Goal: Task Accomplishment & Management: Manage account settings

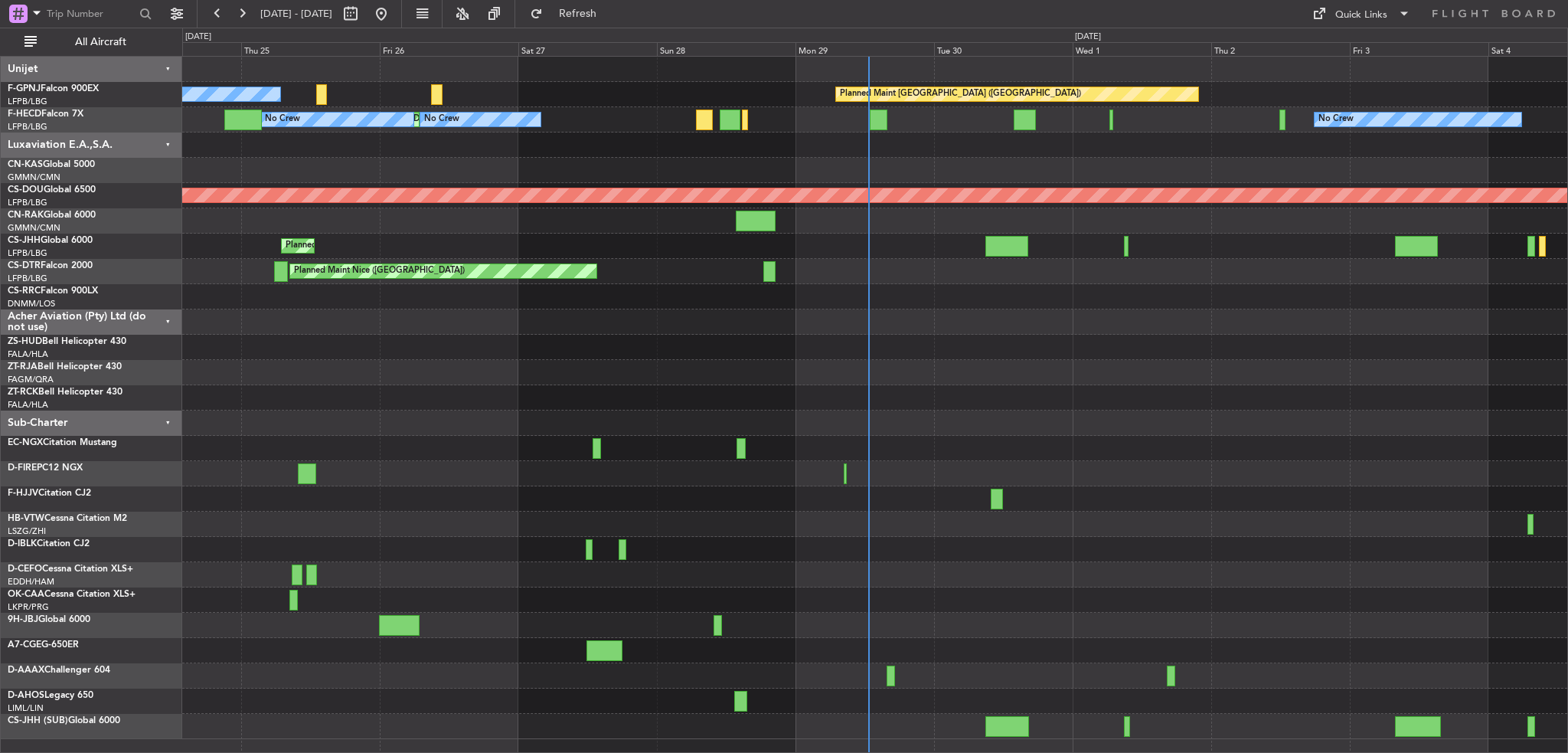
click at [846, 392] on div "No Crew Planned Maint [GEOGRAPHIC_DATA] ([GEOGRAPHIC_DATA]) No Crew Planned Mai…" at bounding box center [875, 397] width 1385 height 683
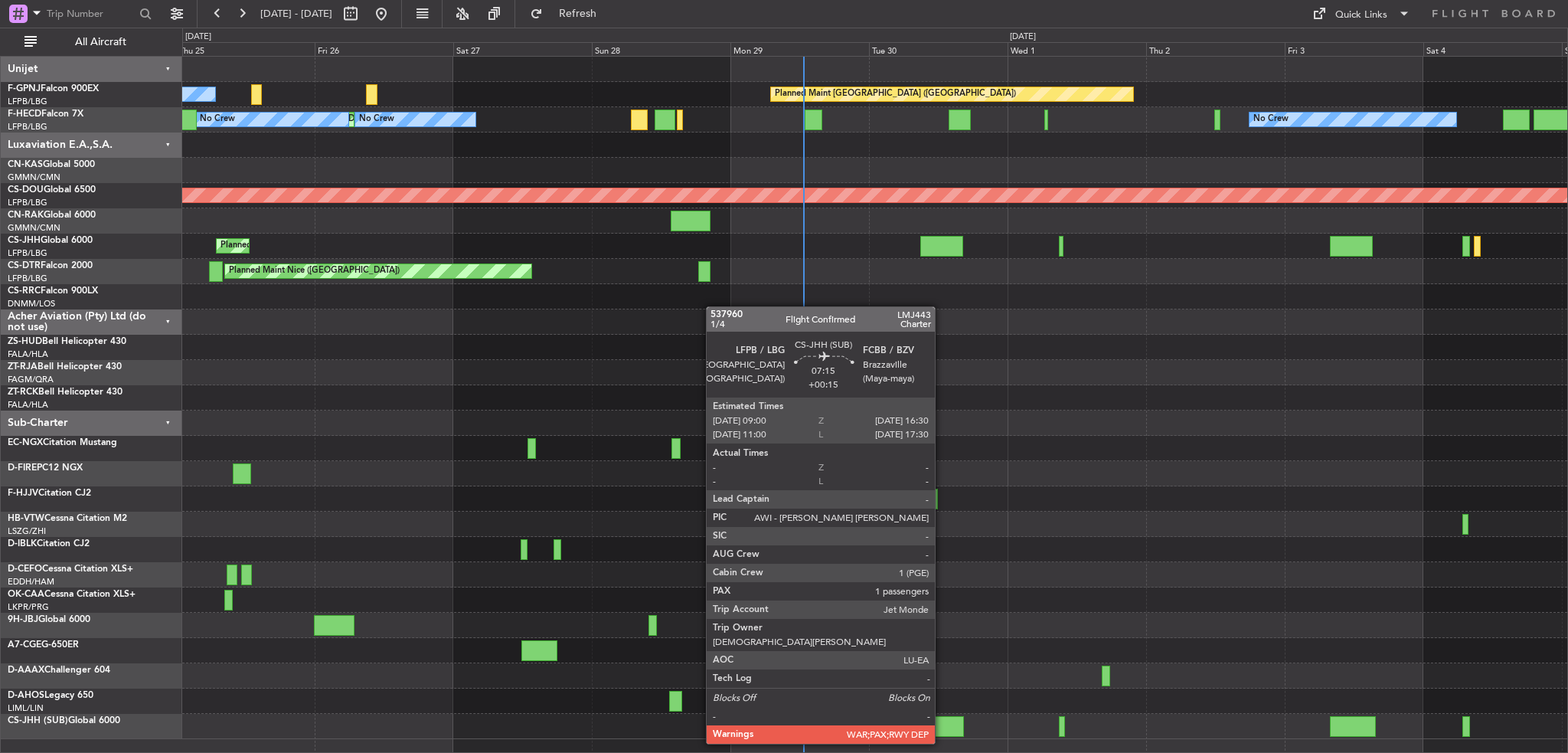
click at [942, 729] on div at bounding box center [942, 727] width 43 height 21
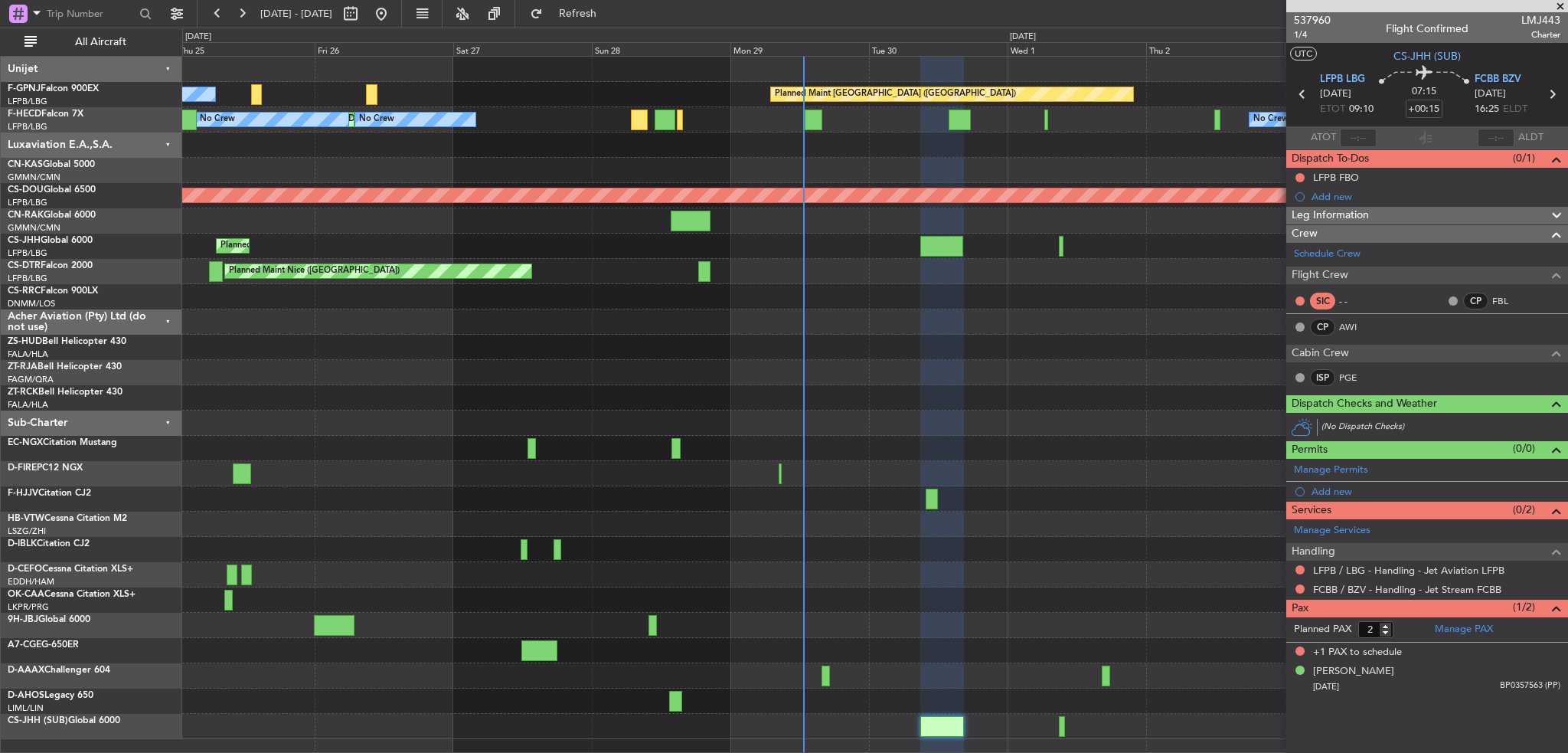
click at [1126, 596] on div at bounding box center [875, 600] width 1385 height 25
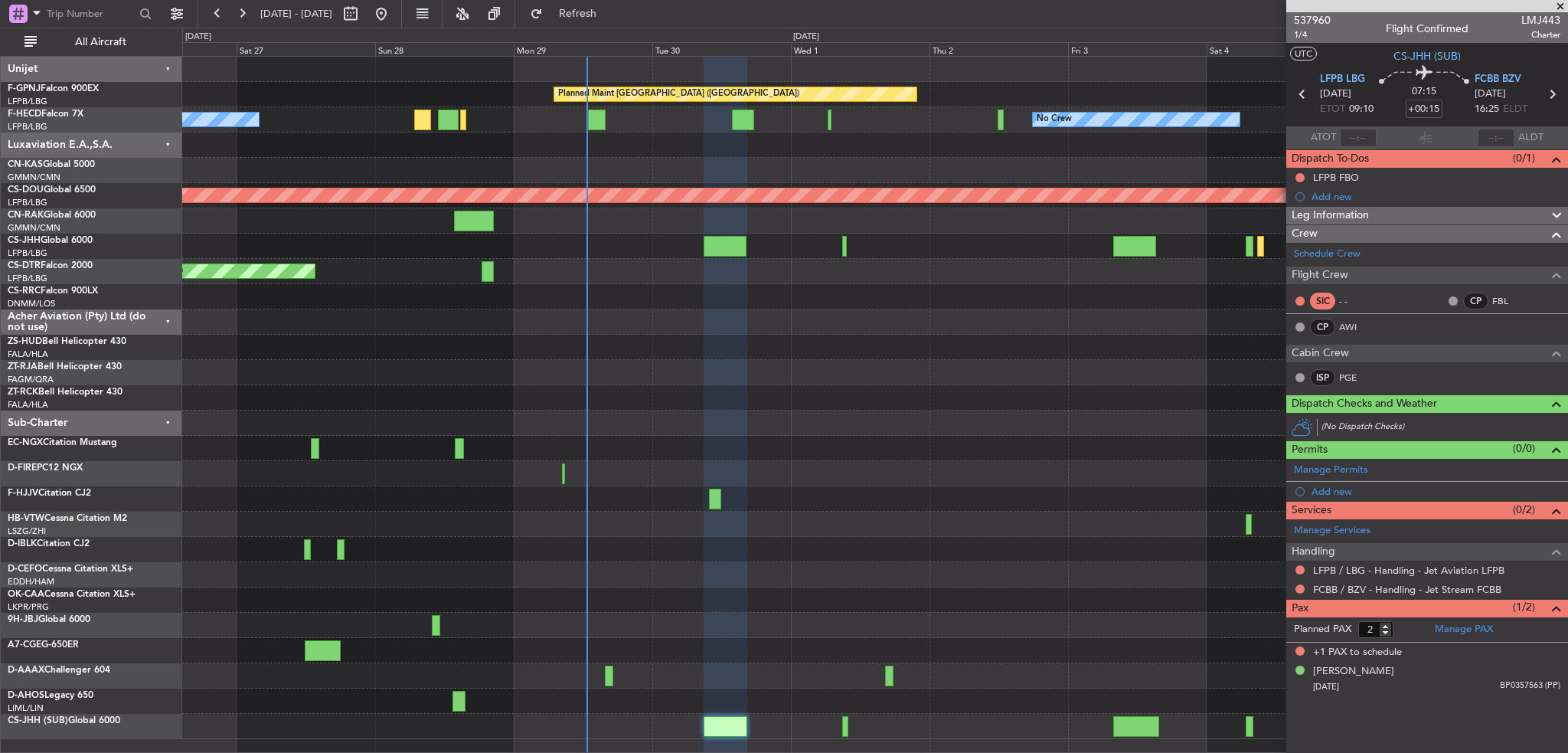
click at [814, 512] on div at bounding box center [875, 524] width 1385 height 25
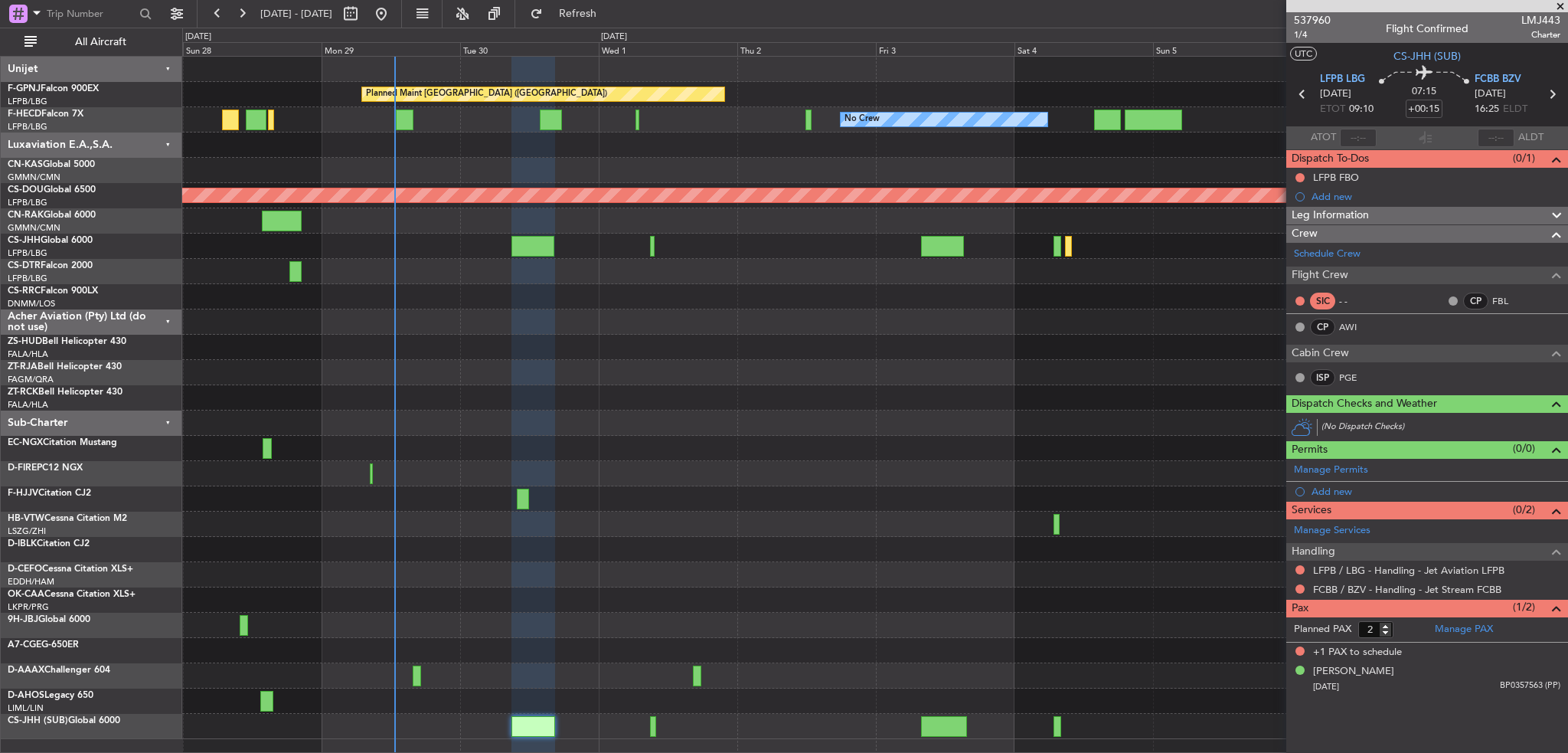
click at [748, 547] on div "Planned Maint [GEOGRAPHIC_DATA] ([GEOGRAPHIC_DATA]) No Crew No Crew Planned Mai…" at bounding box center [875, 397] width 1385 height 683
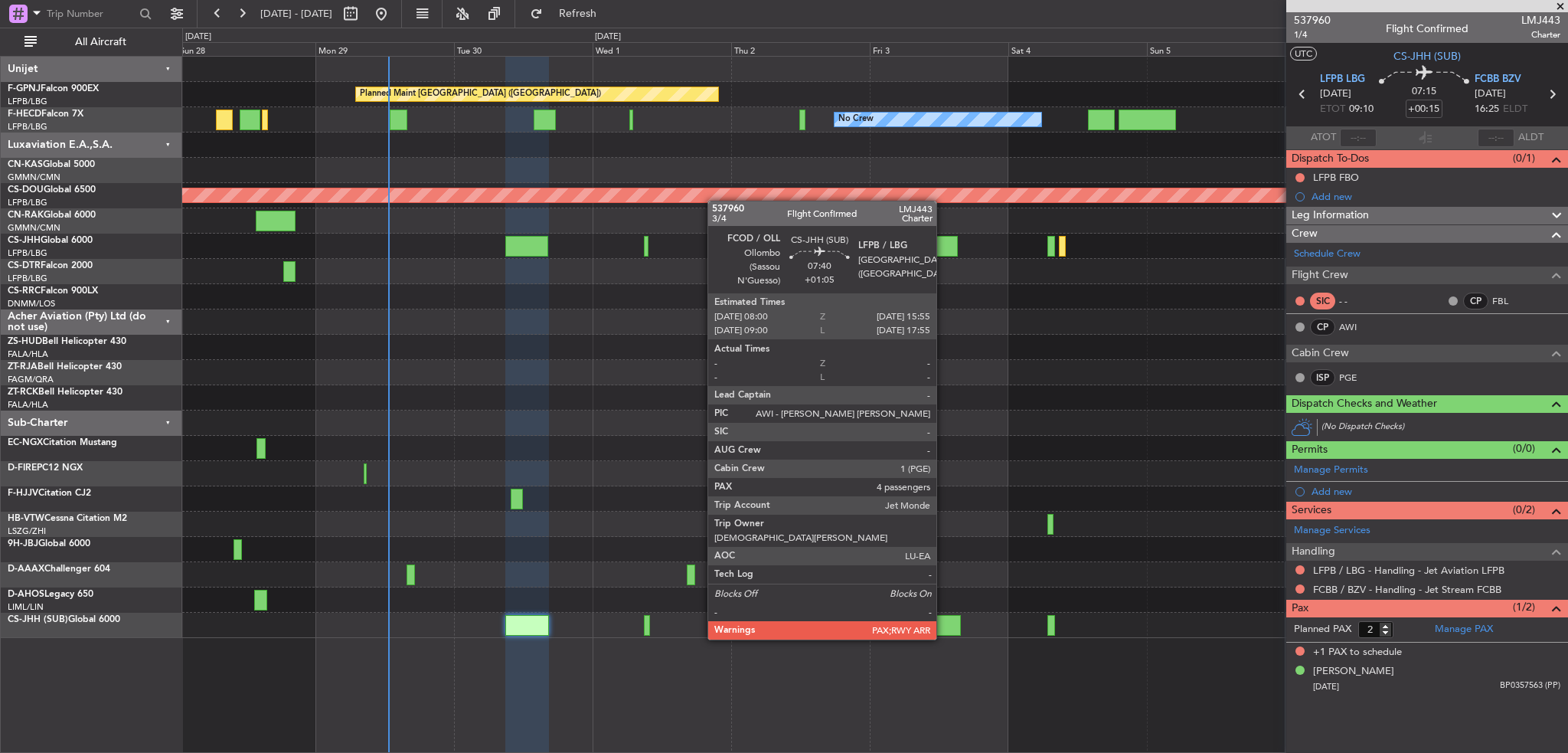
click at [943, 624] on div at bounding box center [938, 625] width 46 height 21
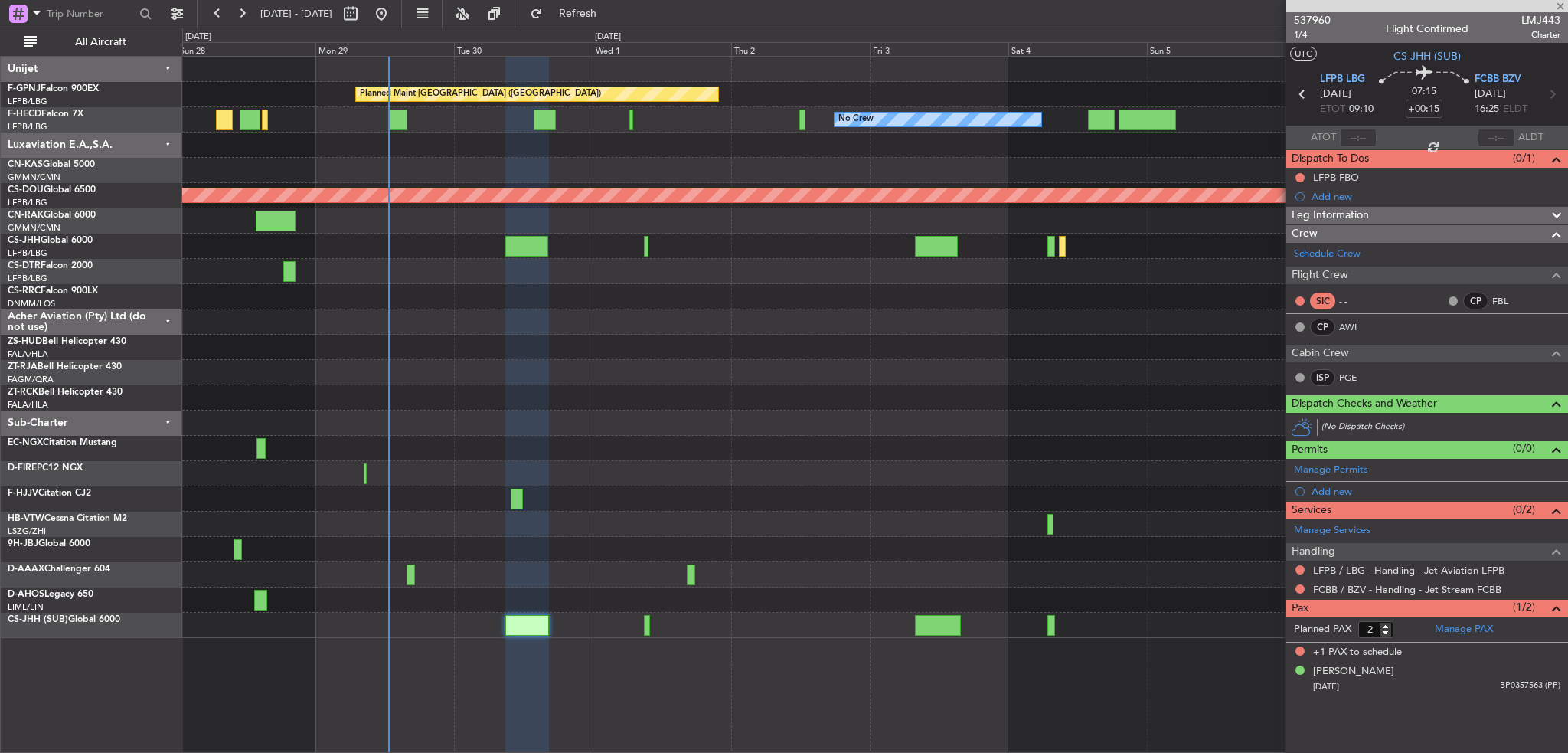
type input "+01:05"
type input "5"
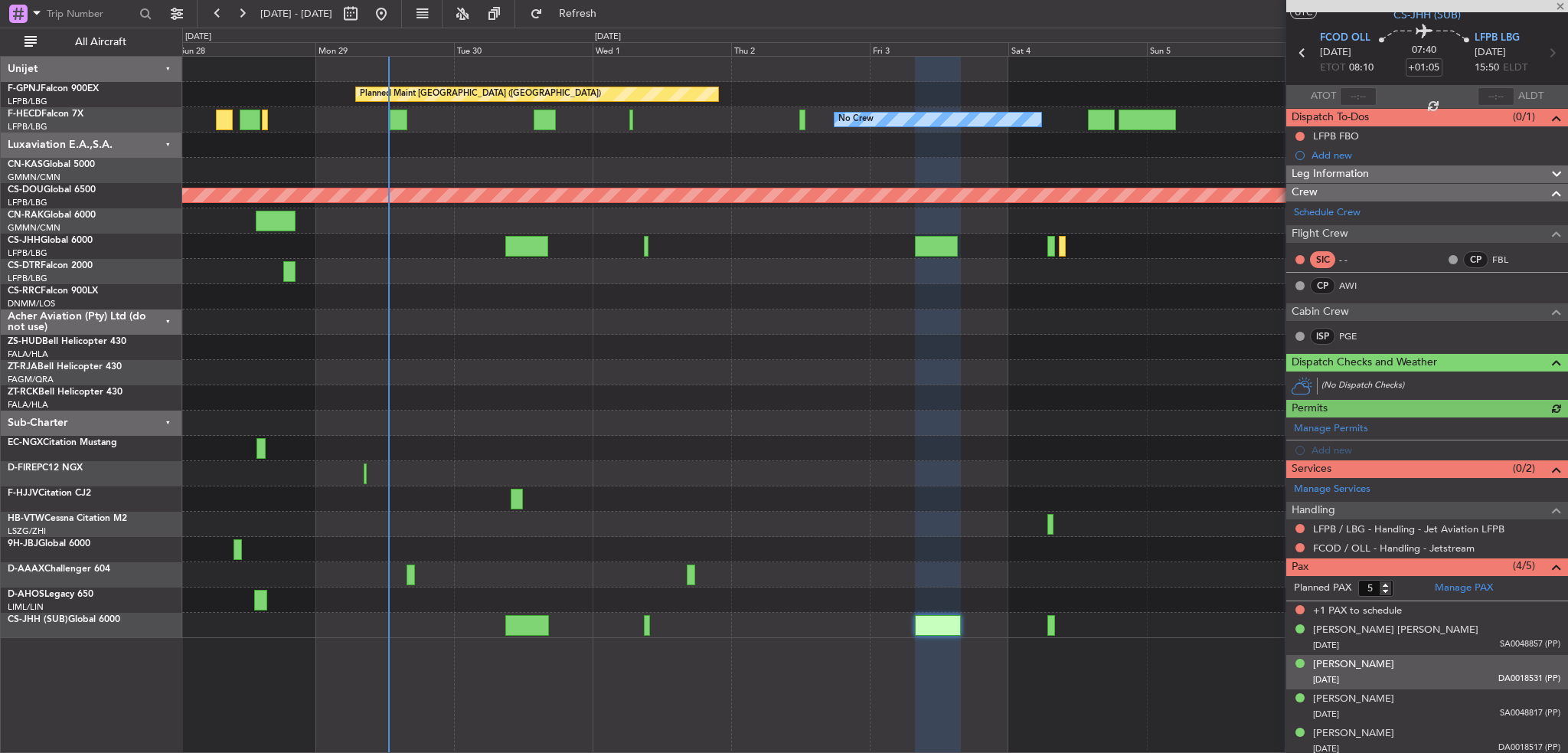
scroll to position [43, 0]
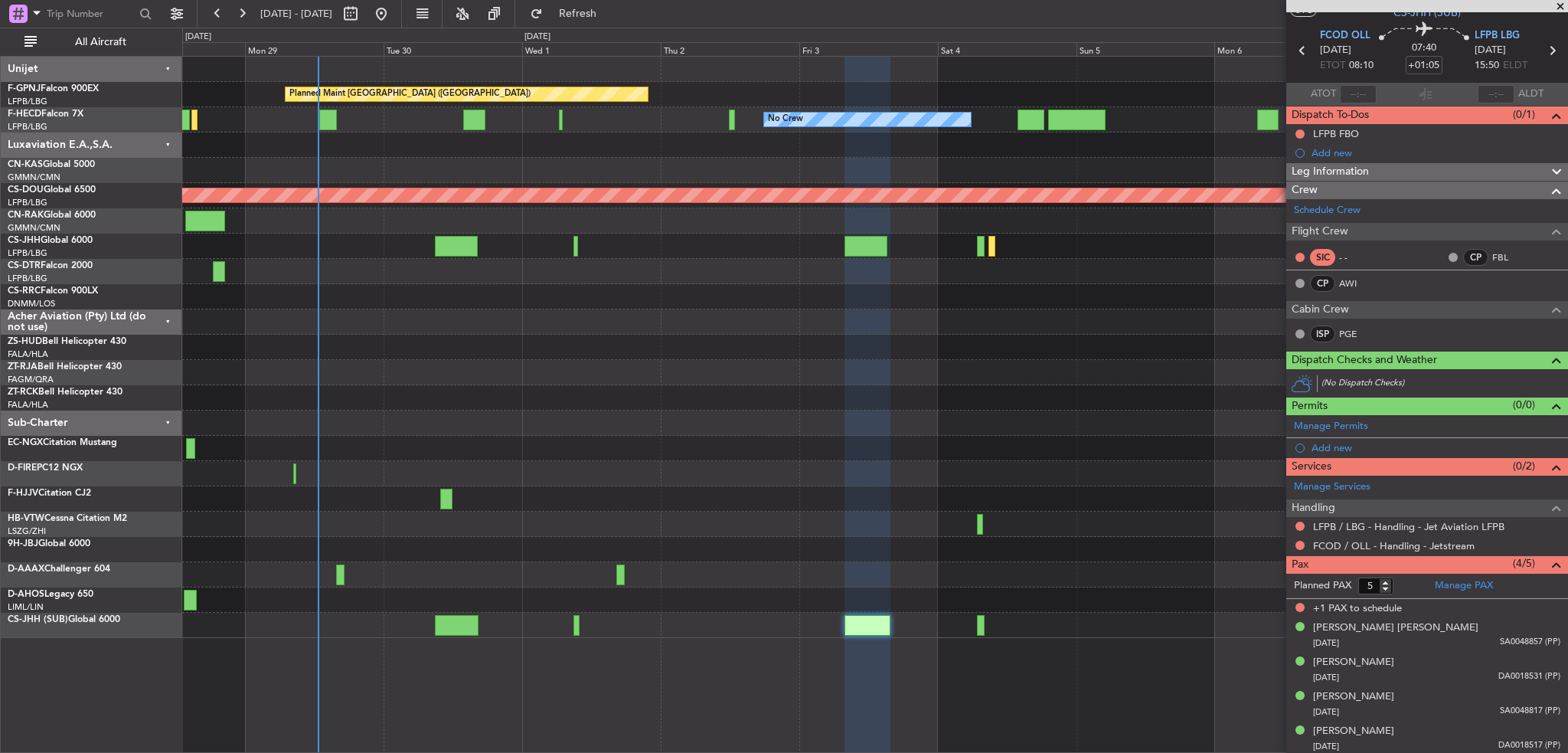
click at [933, 480] on div at bounding box center [875, 473] width 1385 height 25
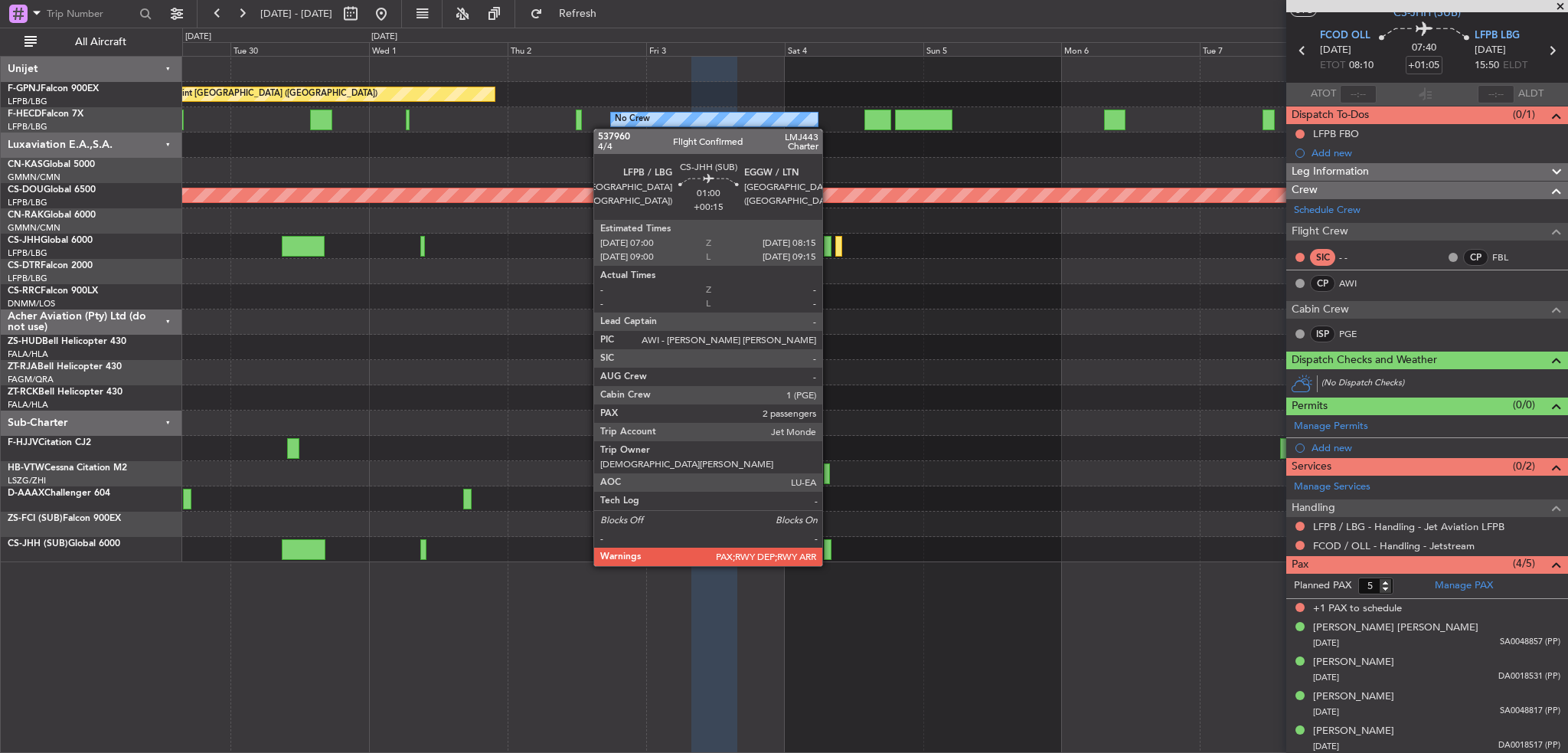
click at [829, 550] on div at bounding box center [827, 550] width 8 height 21
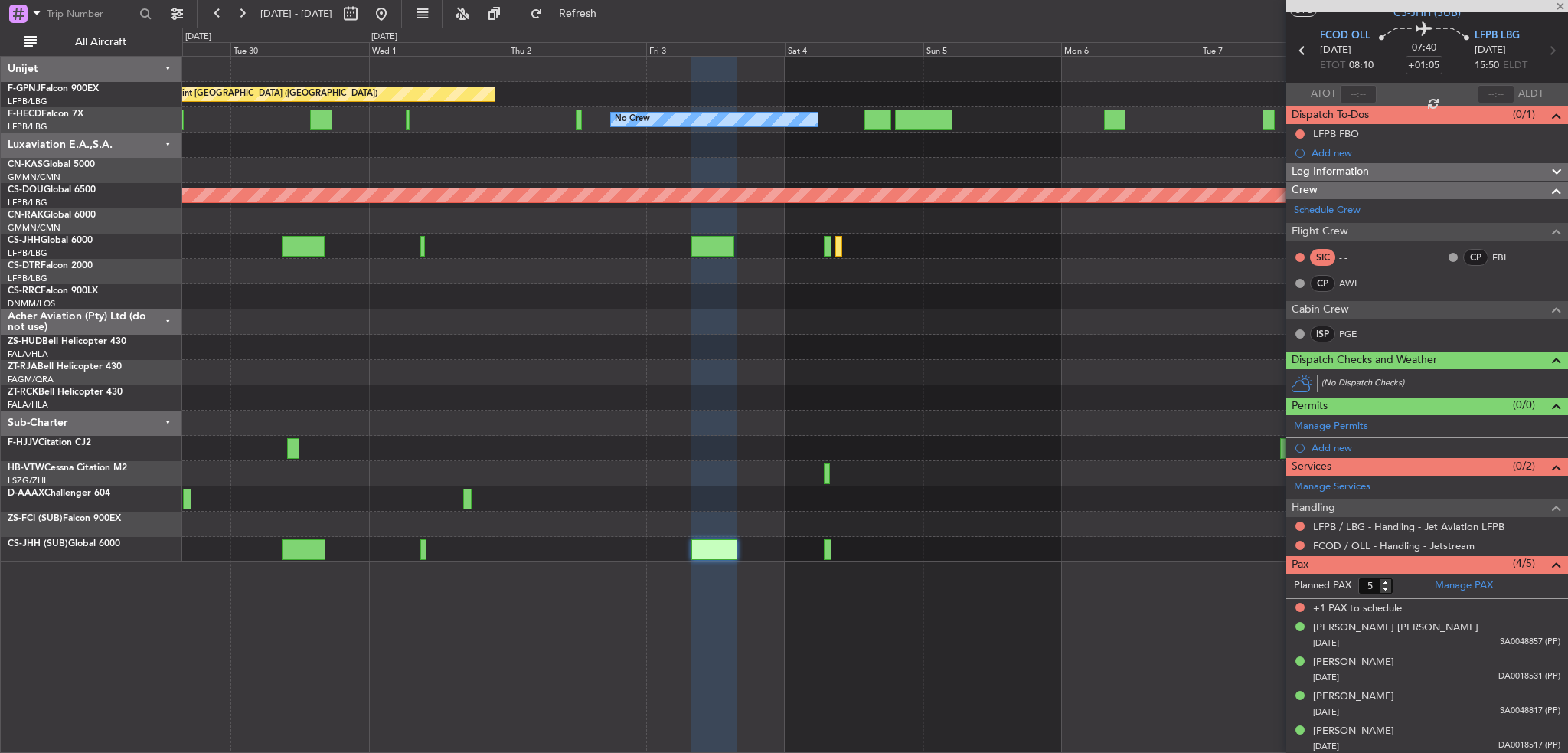
type input "+00:15"
type input "3"
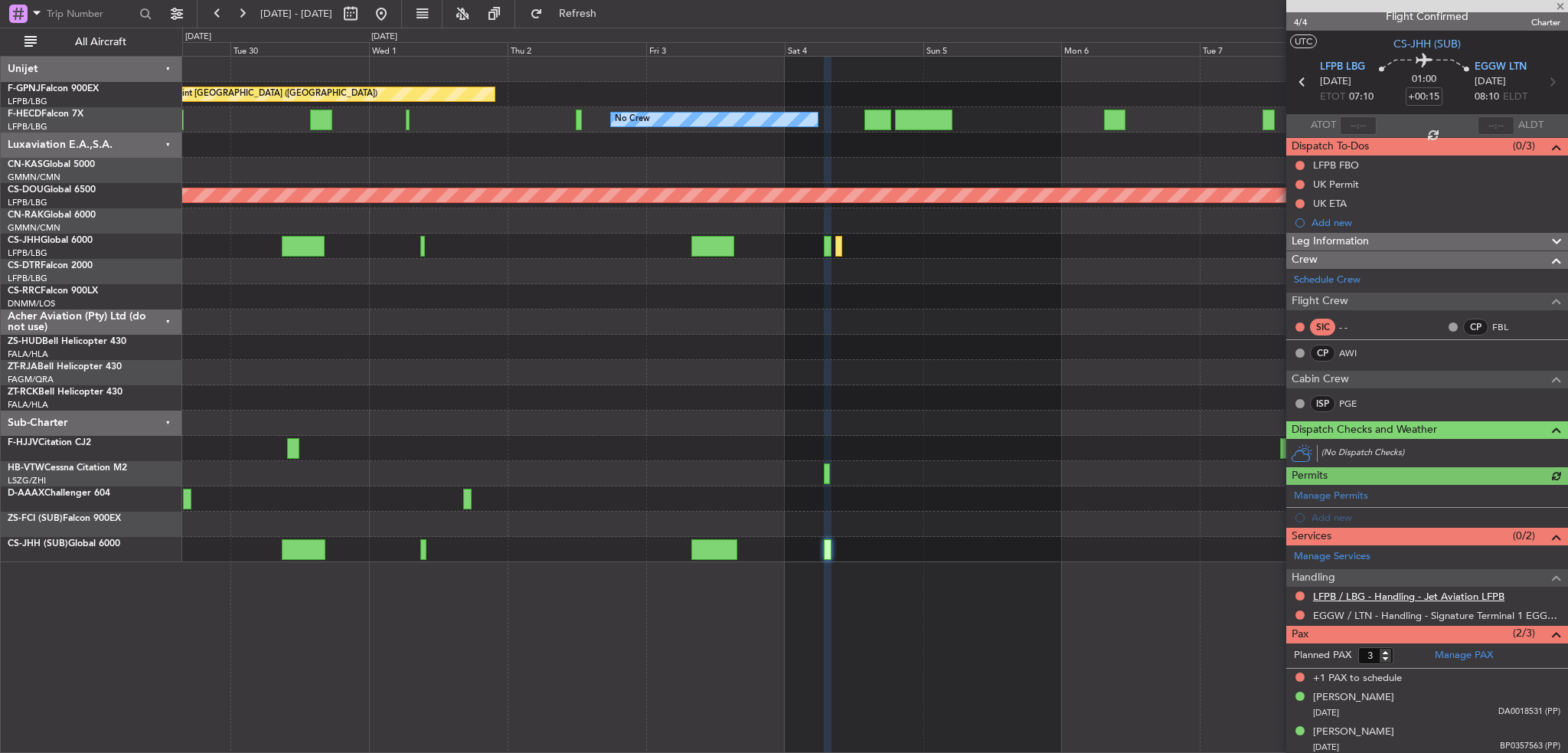
scroll to position [13, 0]
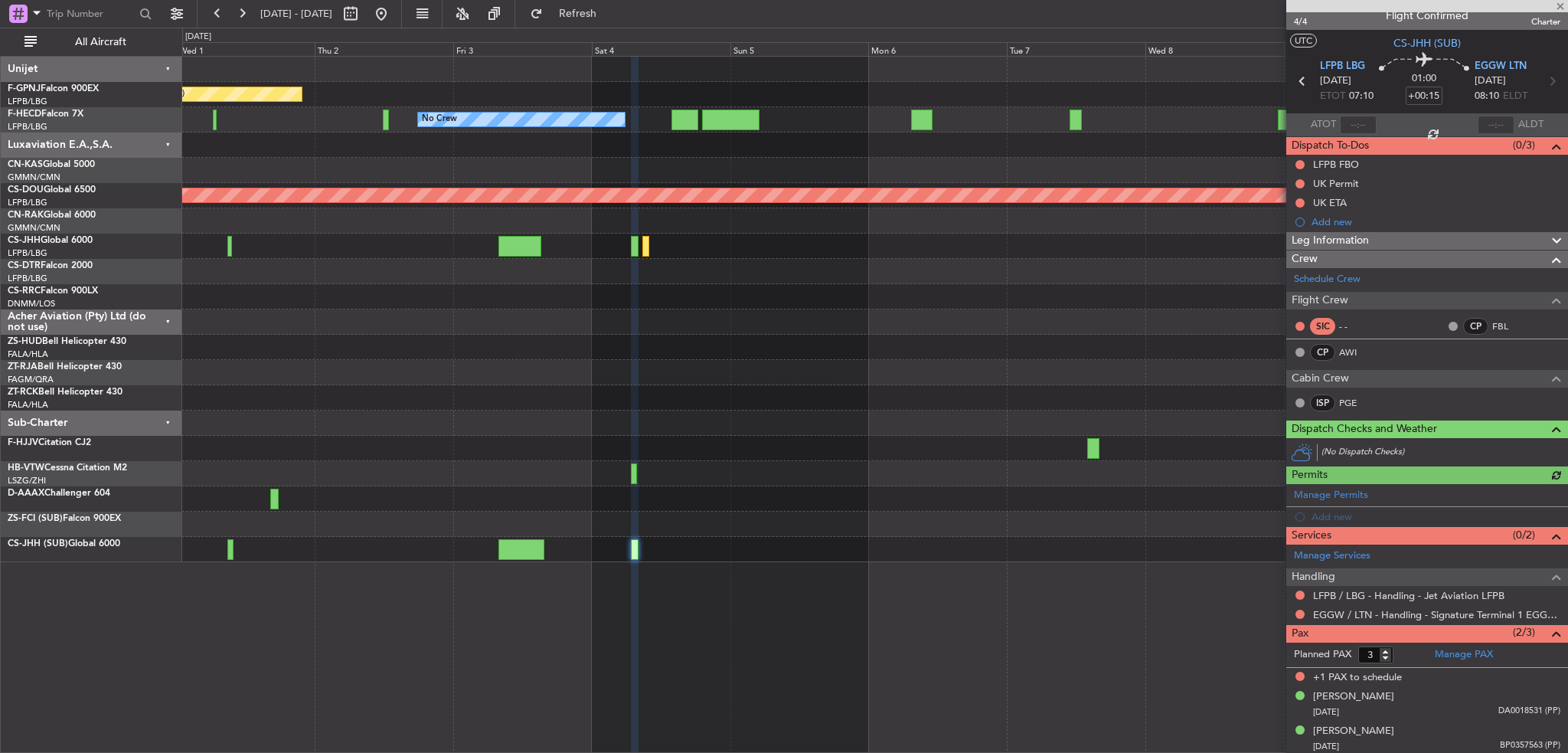
click at [866, 582] on div "Planned Maint [GEOGRAPHIC_DATA] ([GEOGRAPHIC_DATA]) No Crew No Crew No Crew Pla…" at bounding box center [875, 404] width 1386 height 697
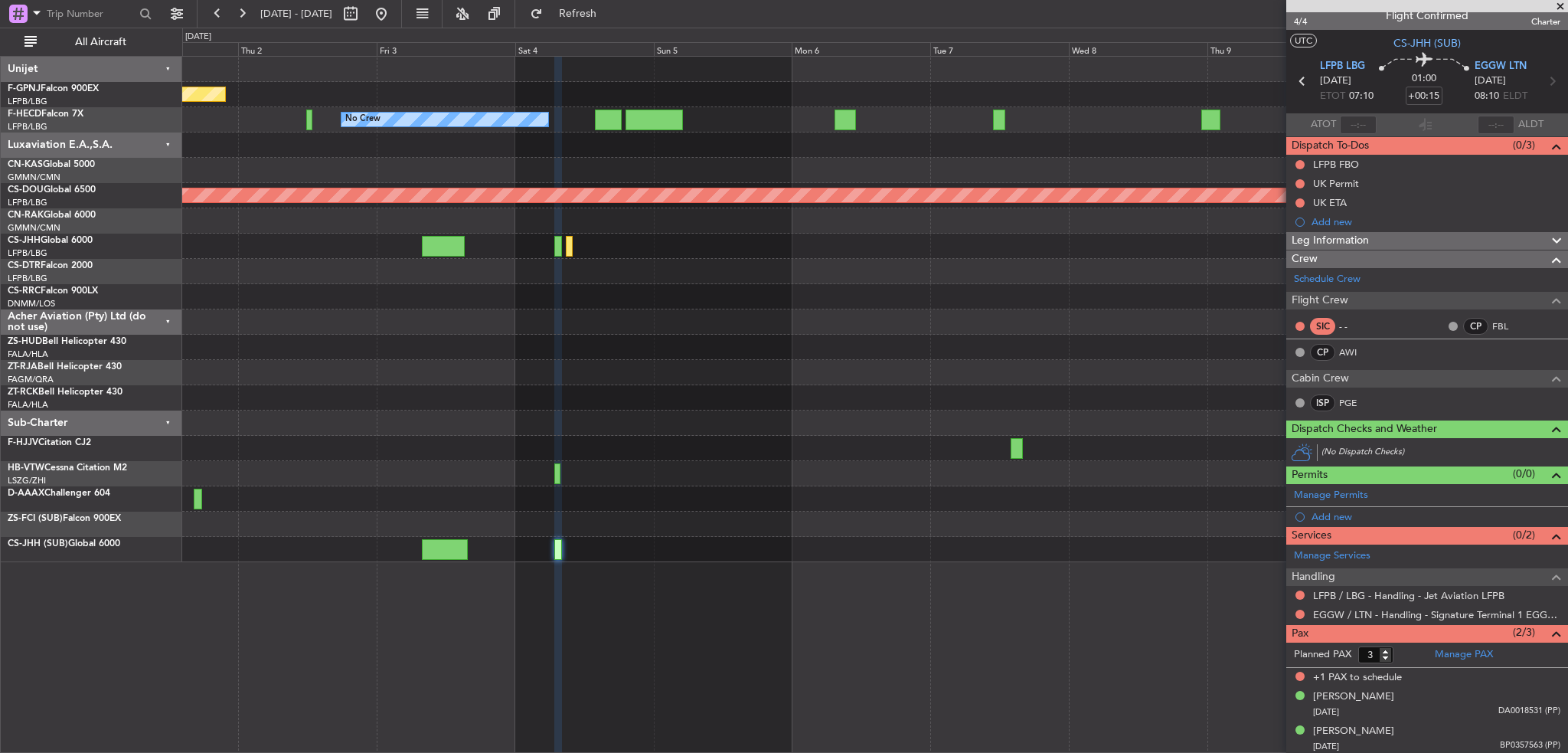
click at [1020, 446] on div at bounding box center [1017, 449] width 12 height 21
type input "4"
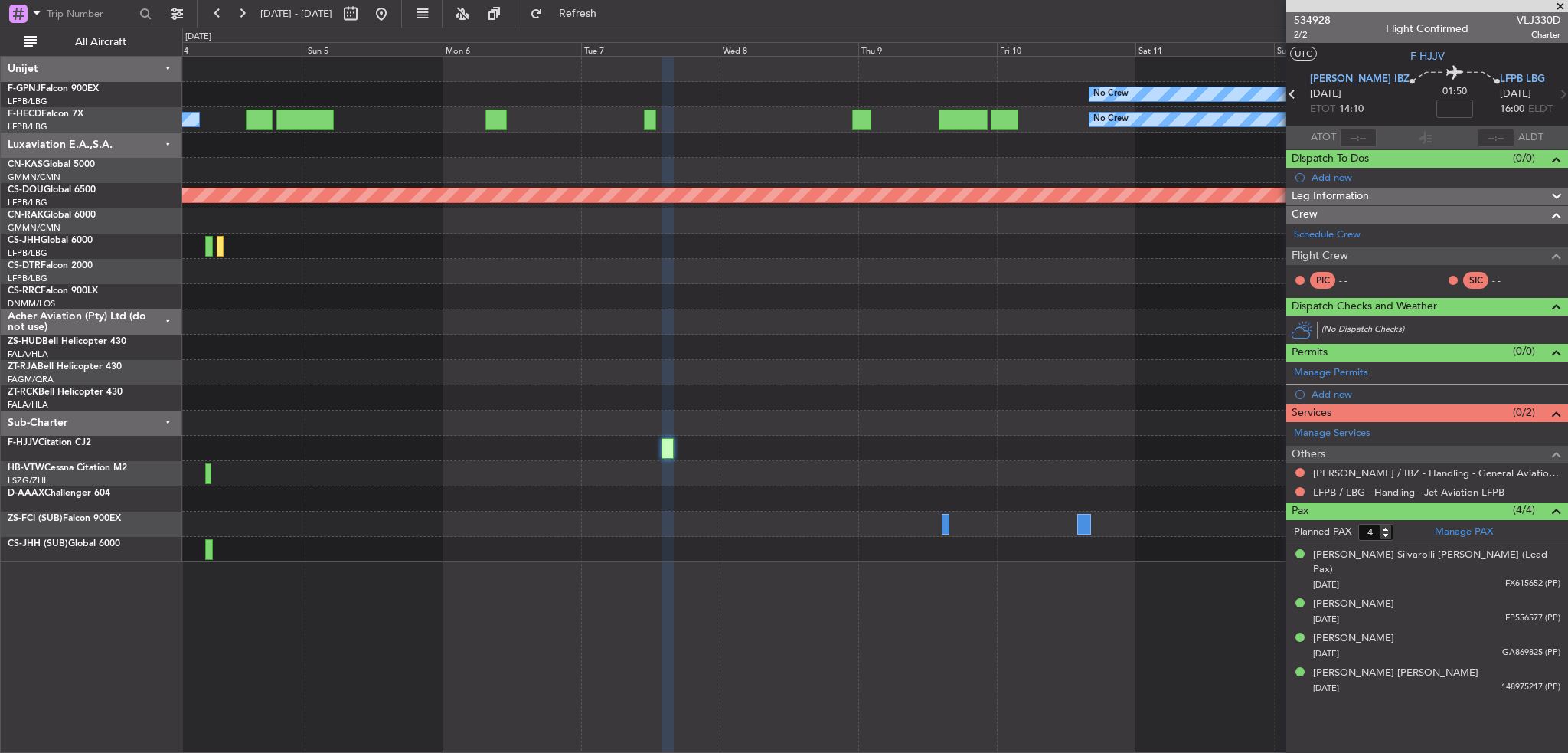
click at [544, 410] on div "No Crew No Crew Planned Maint [GEOGRAPHIC_DATA] ([GEOGRAPHIC_DATA]) No Crew No …" at bounding box center [875, 310] width 1385 height 506
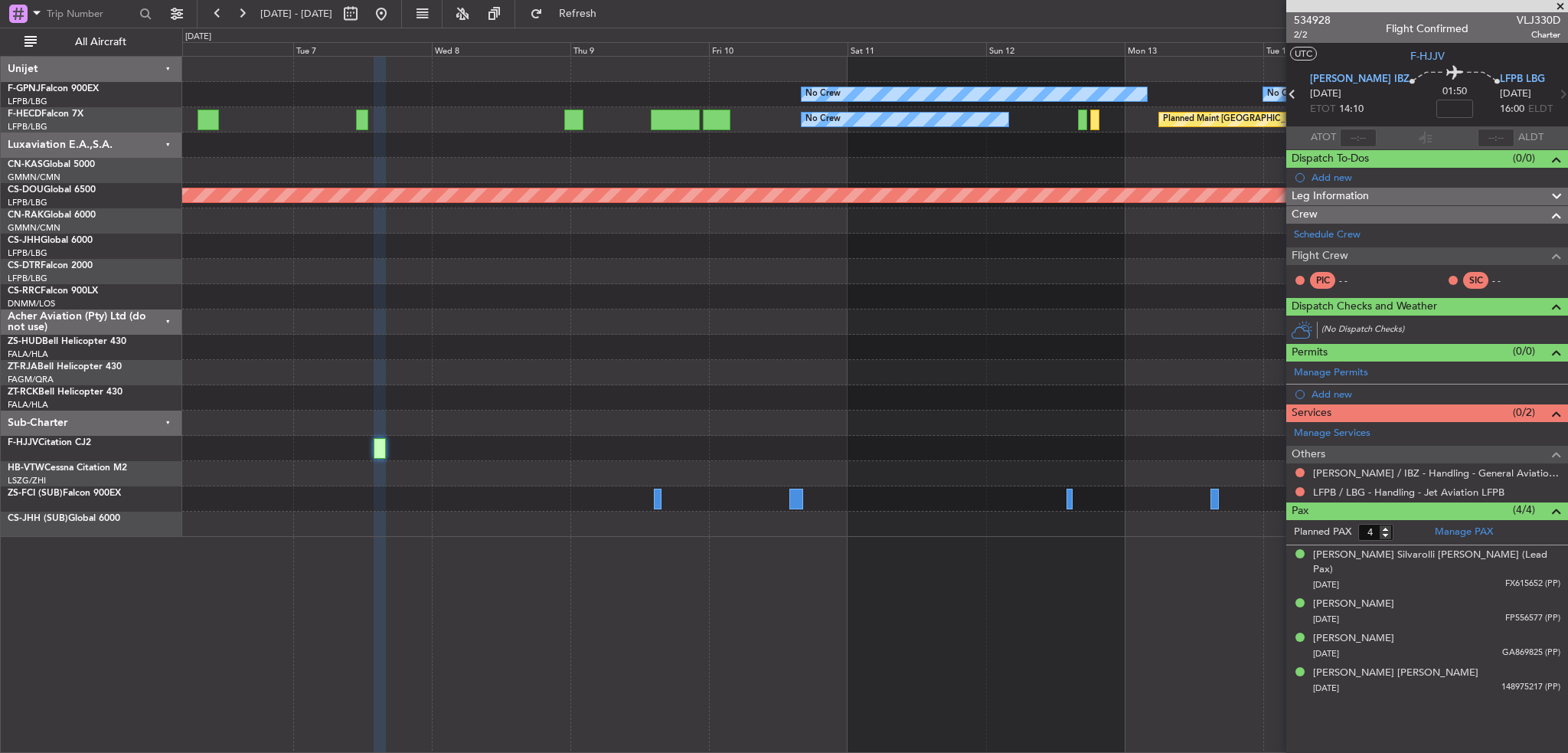
click at [615, 389] on div at bounding box center [875, 397] width 1385 height 25
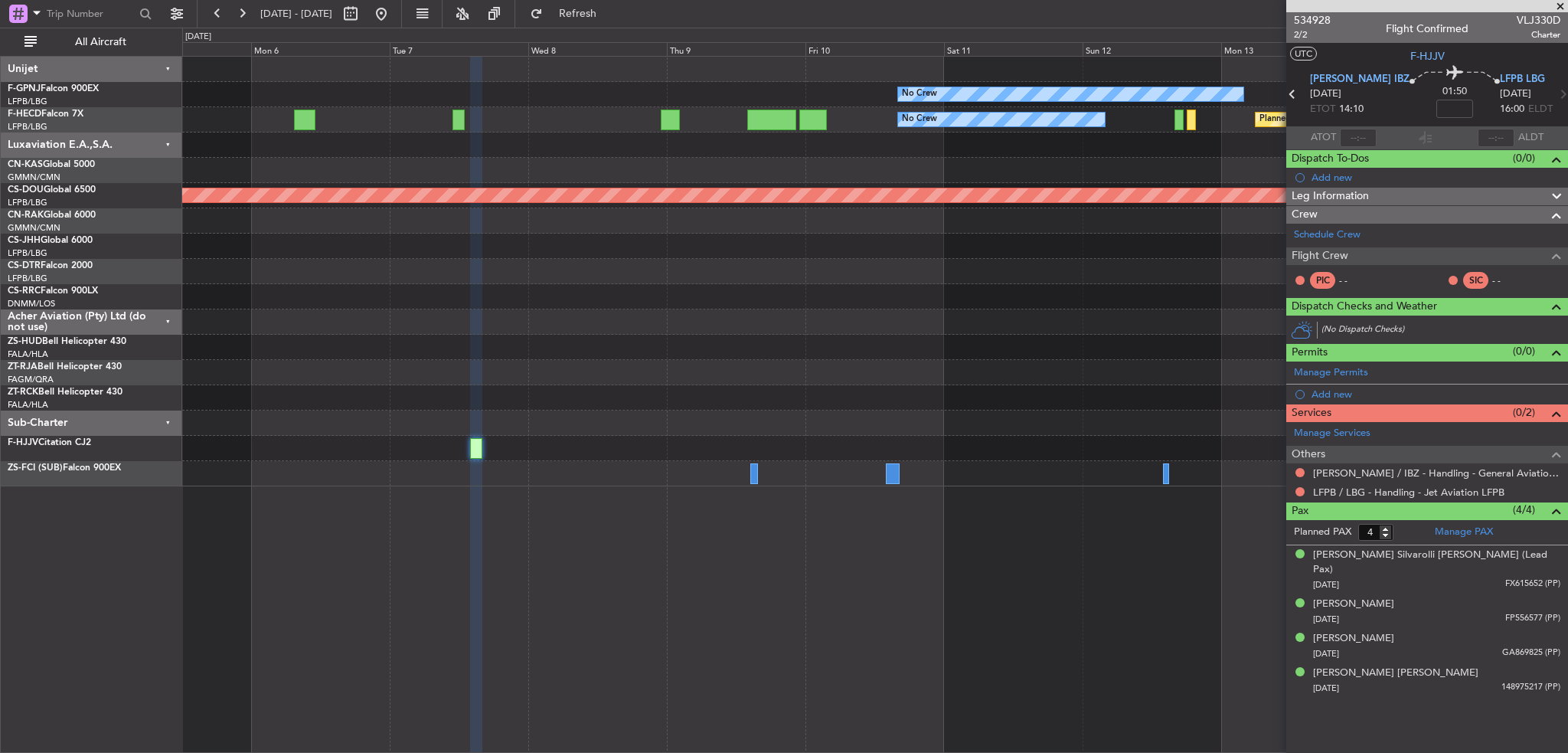
click at [758, 425] on div "No Crew No Crew No Crew No Crew Planned Maint [GEOGRAPHIC_DATA] ([GEOGRAPHIC_DA…" at bounding box center [875, 271] width 1385 height 430
